Goal: Information Seeking & Learning: Find specific fact

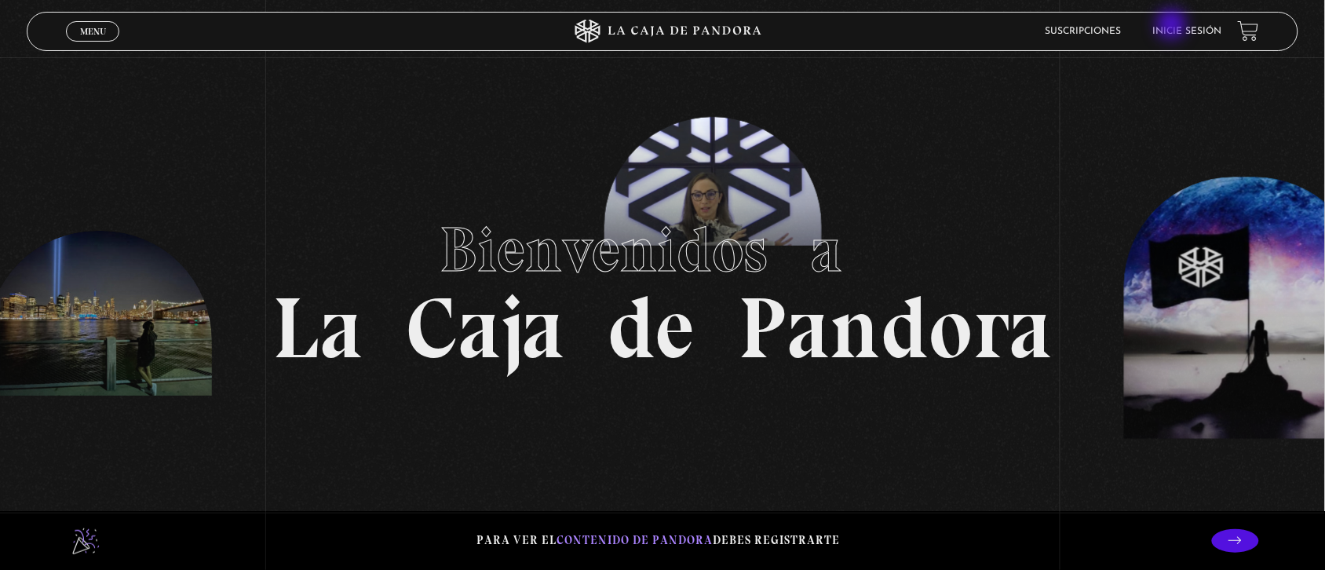
click at [1173, 27] on link "Inicie sesión" at bounding box center [1187, 31] width 69 height 9
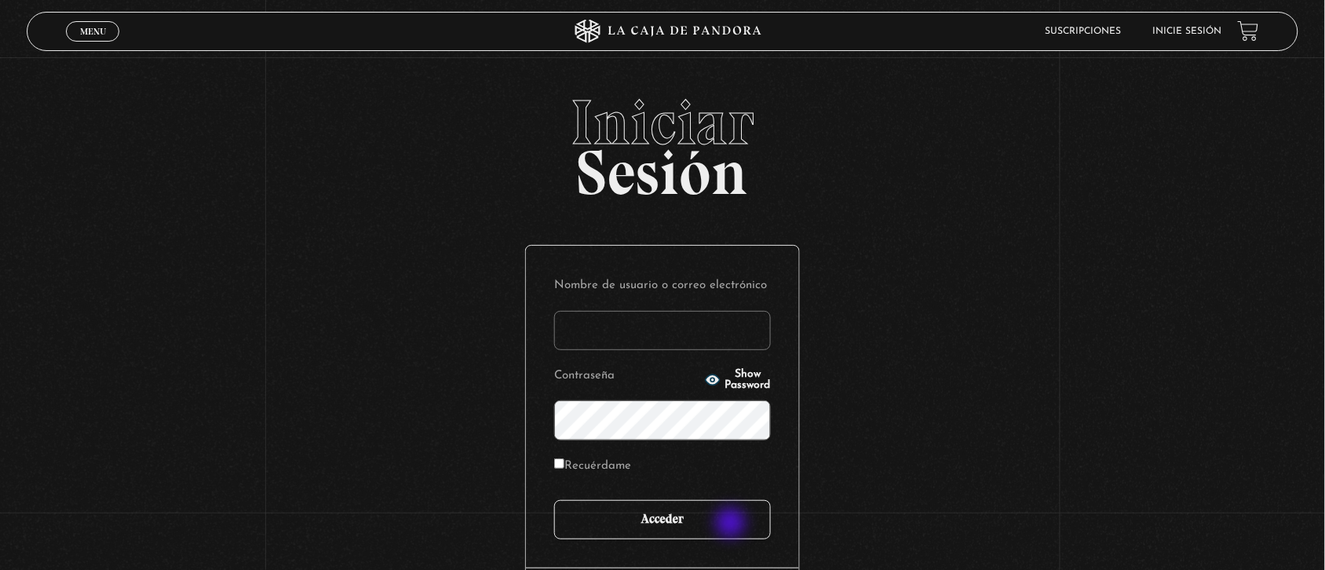
type input "Nora1267.nj@gmail.com"
click at [732, 524] on input "Acceder" at bounding box center [662, 519] width 217 height 39
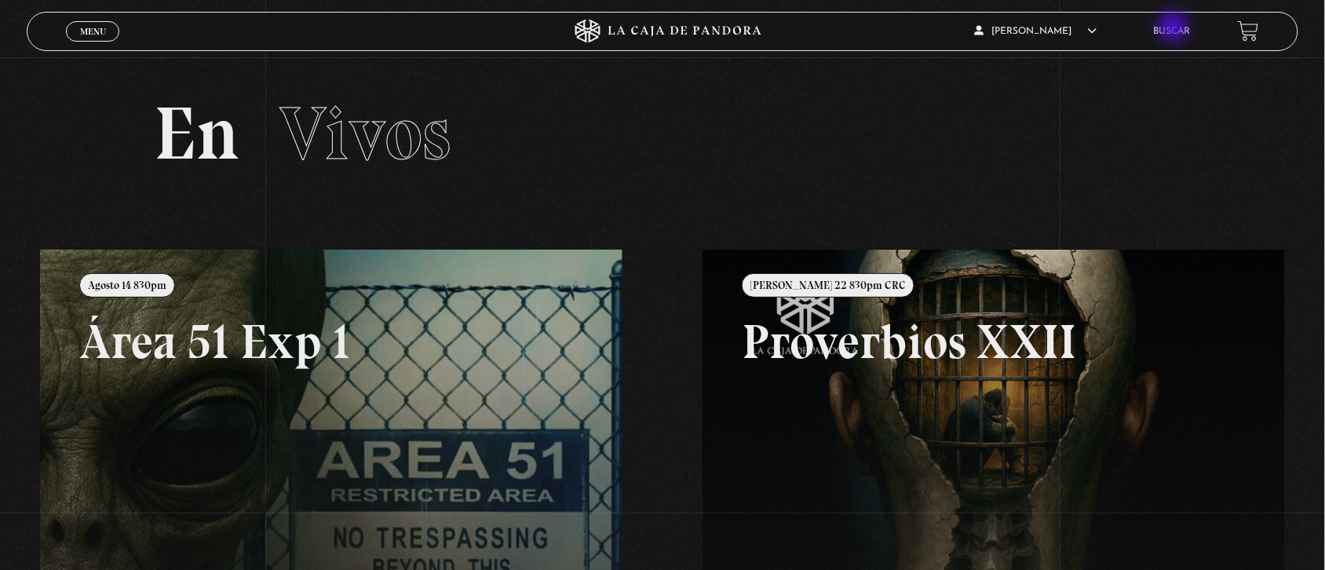
click at [1175, 28] on link "Buscar" at bounding box center [1172, 31] width 37 height 9
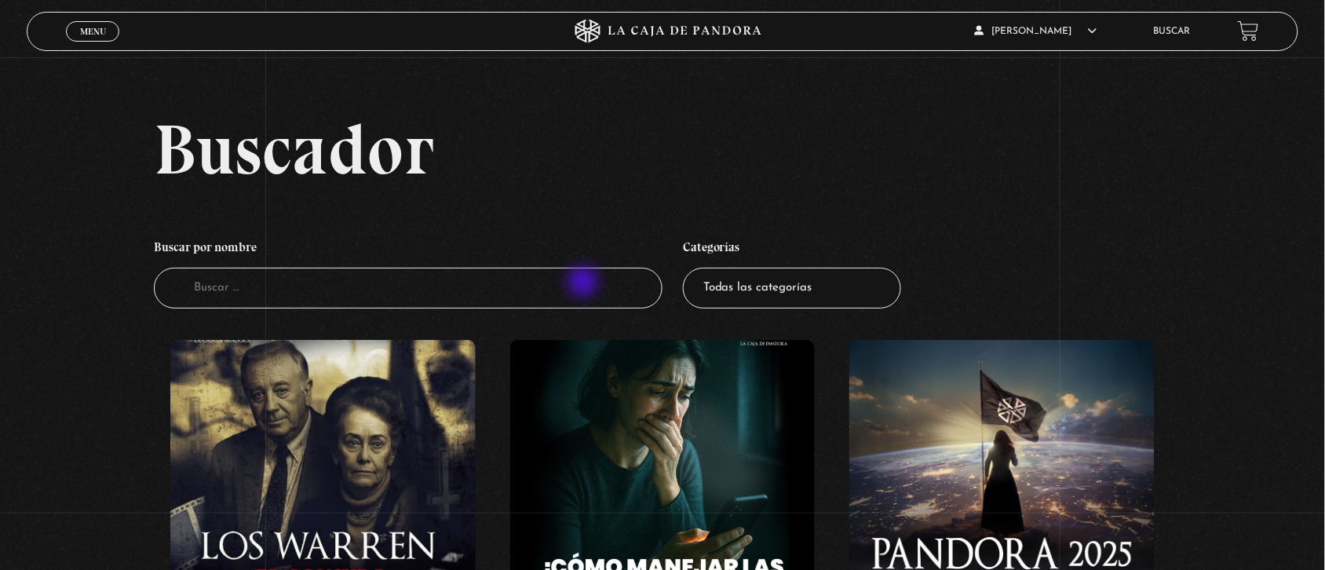
click at [585, 283] on input "Buscador" at bounding box center [408, 289] width 509 height 42
type input "cuando digan p"
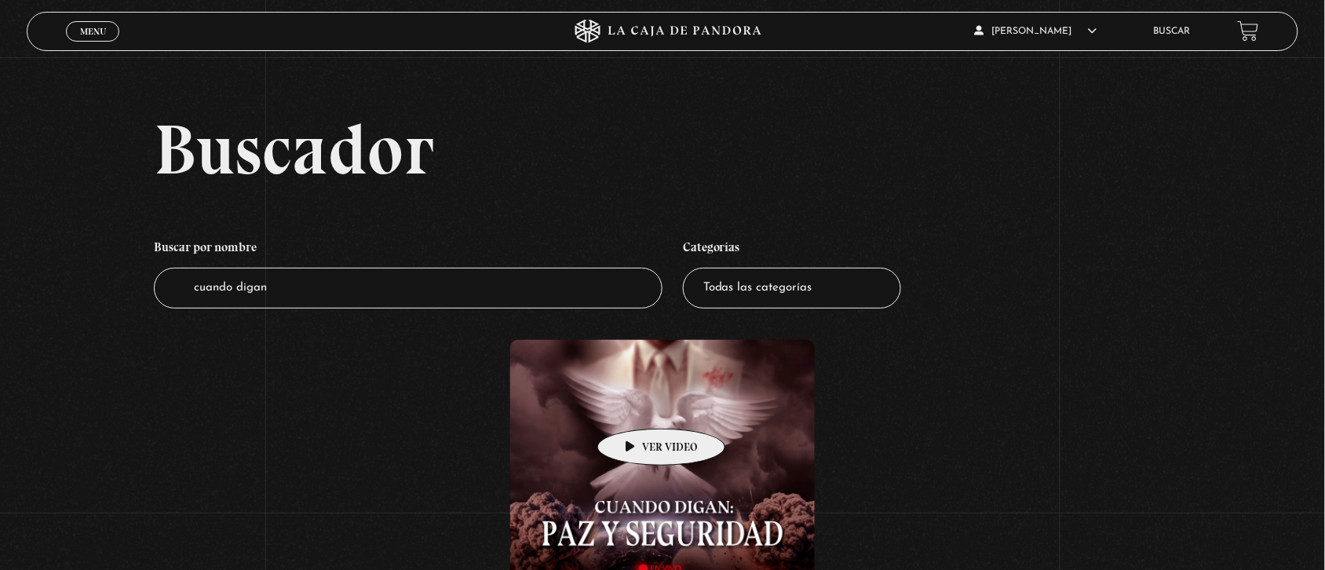
click at [636, 405] on figure at bounding box center [662, 481] width 305 height 283
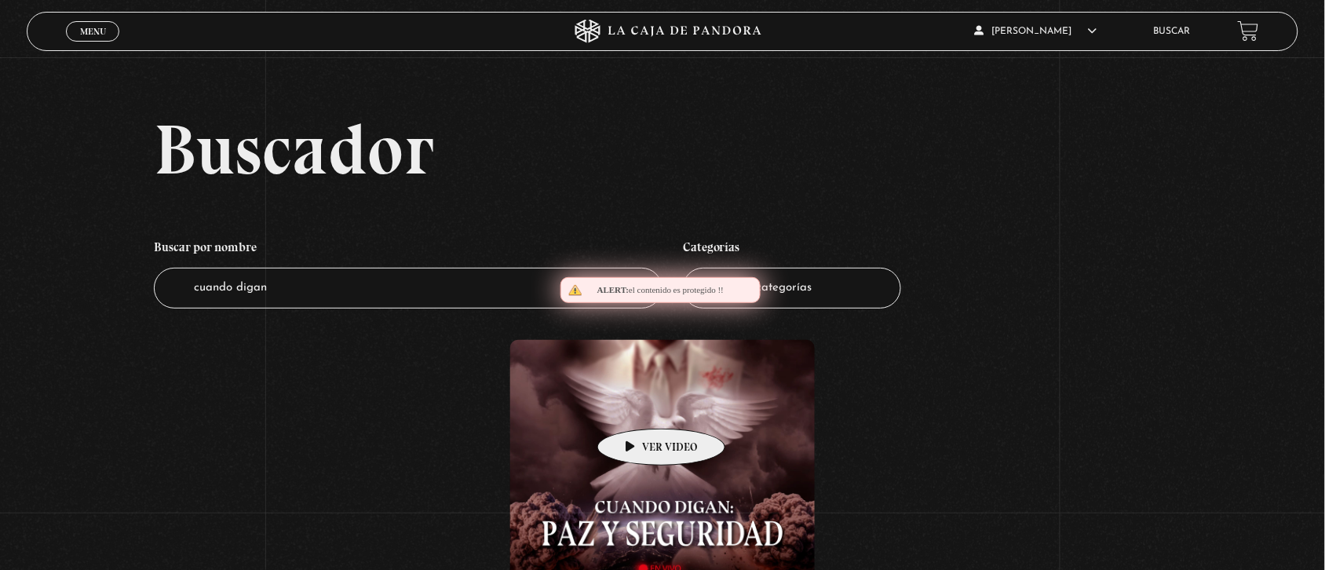
click at [636, 405] on figure at bounding box center [662, 481] width 305 height 283
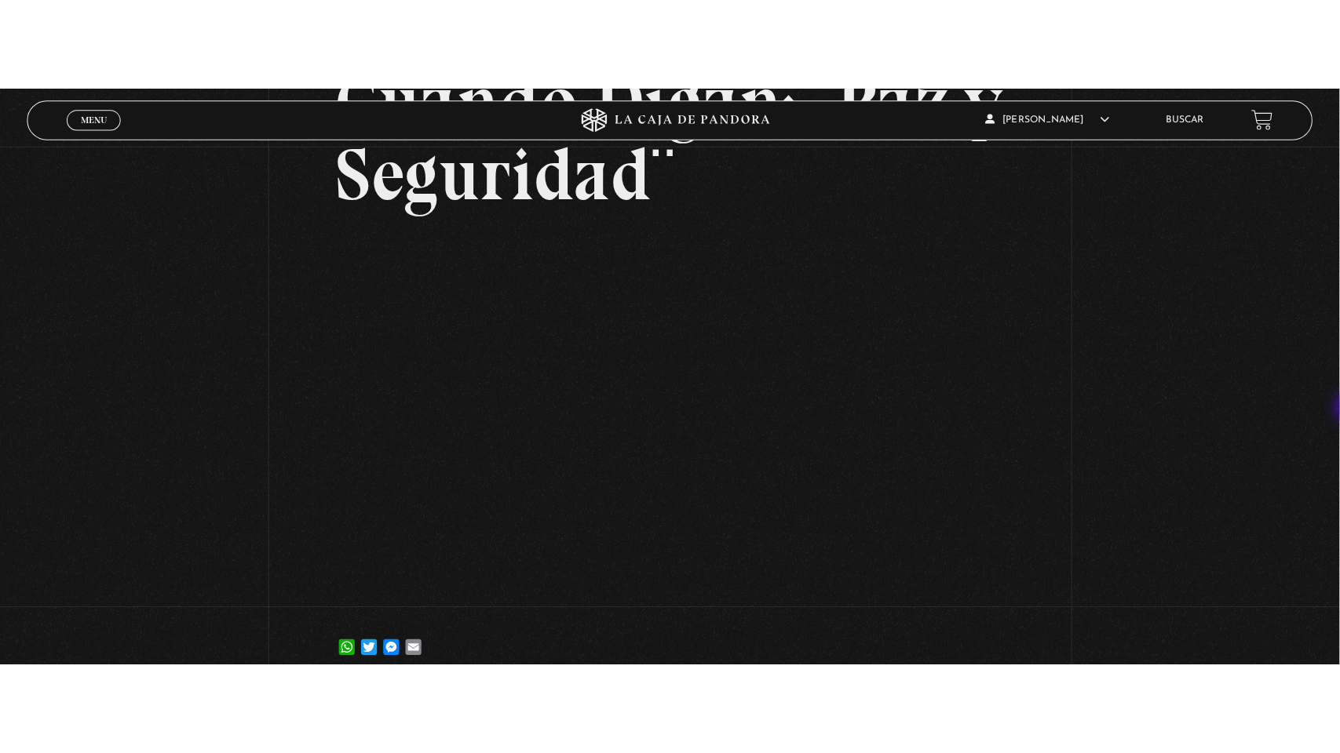
scroll to position [170, 0]
